Goal: Information Seeking & Learning: Find specific fact

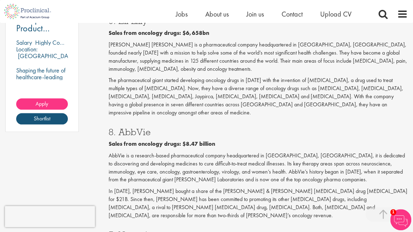
scroll to position [562, 0]
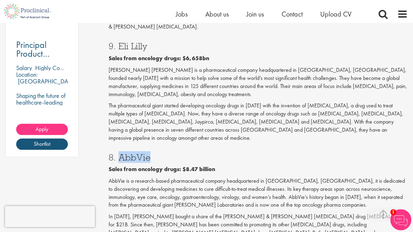
drag, startPoint x: 121, startPoint y: 133, endPoint x: 149, endPoint y: 131, distance: 28.2
click at [149, 152] on h3 "8. AbbVie" at bounding box center [258, 156] width 299 height 9
drag, startPoint x: 149, startPoint y: 131, endPoint x: 141, endPoint y: 133, distance: 8.3
copy h3 "AbbVie"
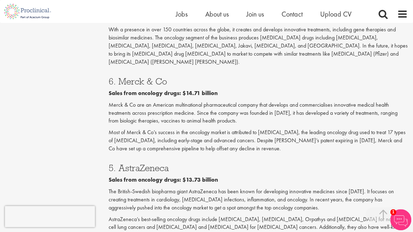
scroll to position [843, 0]
drag, startPoint x: 119, startPoint y: 128, endPoint x: 175, endPoint y: 129, distance: 56.2
click at [175, 163] on h3 "5. AstraZeneca" at bounding box center [258, 167] width 299 height 9
drag, startPoint x: 175, startPoint y: 129, endPoint x: 161, endPoint y: 127, distance: 13.8
copy h3 "AstraZeneca"
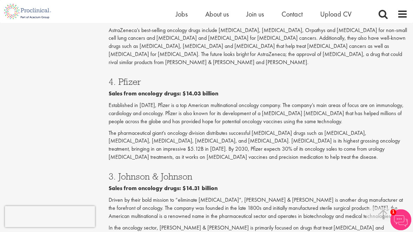
scroll to position [1019, 0]
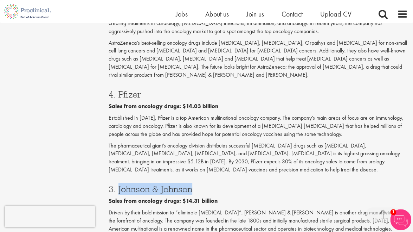
drag, startPoint x: 118, startPoint y: 134, endPoint x: 207, endPoint y: 136, distance: 89.3
click at [207, 184] on h3 "3. Johnson & Johnson" at bounding box center [258, 188] width 299 height 9
drag, startPoint x: 207, startPoint y: 136, endPoint x: 173, endPoint y: 130, distance: 34.9
copy h3 "[PERSON_NAME] & [PERSON_NAME]"
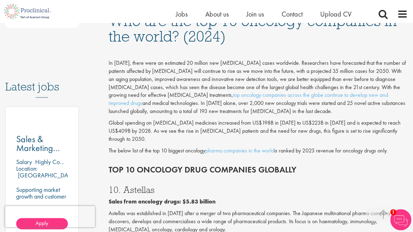
scroll to position [422, 0]
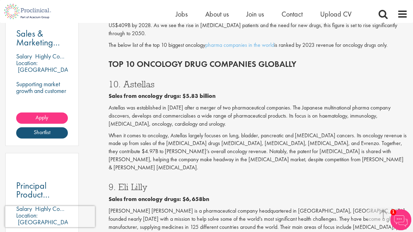
drag, startPoint x: 123, startPoint y: 77, endPoint x: 163, endPoint y: 77, distance: 39.7
click at [163, 79] on h3 "10. Astellas" at bounding box center [258, 83] width 299 height 9
drag, startPoint x: 163, startPoint y: 77, endPoint x: 147, endPoint y: 76, distance: 15.9
copy h3 "Astellas"
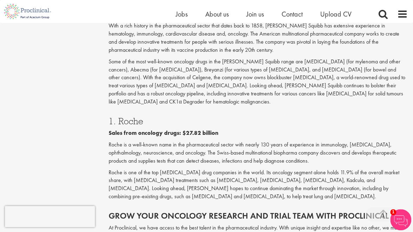
scroll to position [1160, 0]
